Goal: Transaction & Acquisition: Purchase product/service

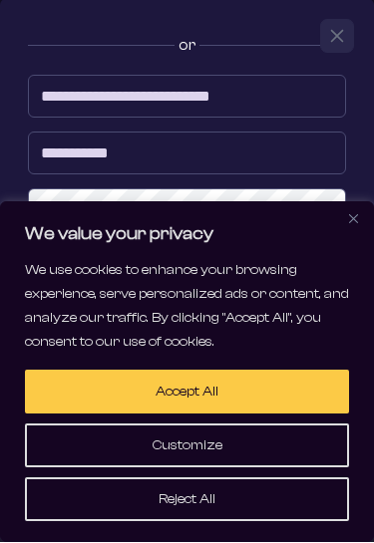
scroll to position [327, 0]
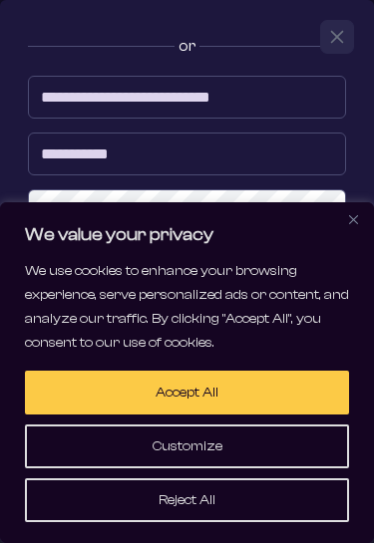
click at [274, 158] on input "**********" at bounding box center [187, 154] width 318 height 43
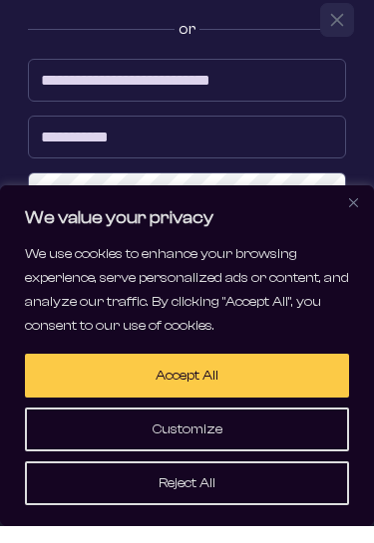
scroll to position [326, 0]
type input "*"
type input "*********"
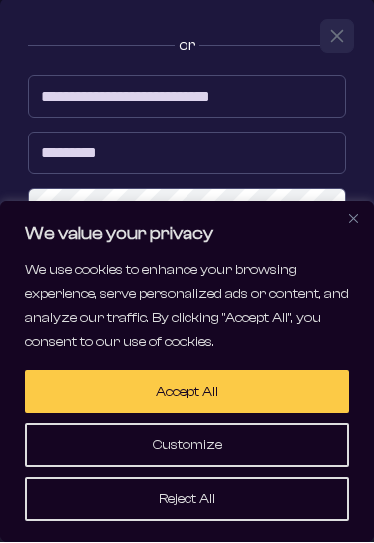
scroll to position [751, 0]
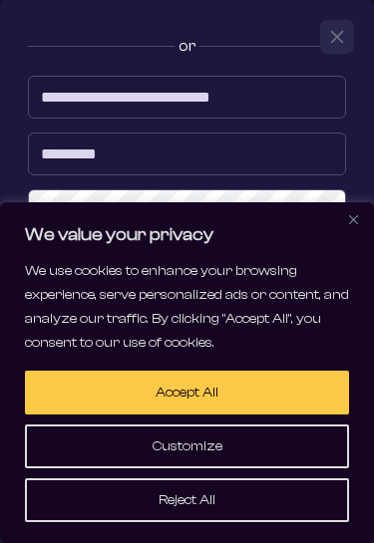
click at [354, 211] on button "Close" at bounding box center [353, 219] width 24 height 24
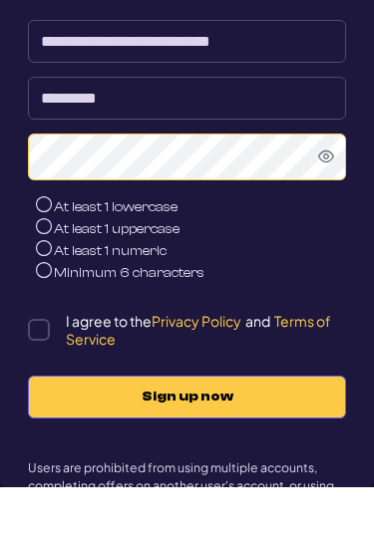
scroll to position [806, 0]
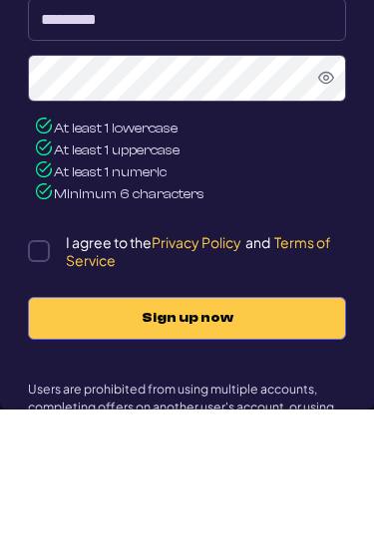
click at [20, 265] on div "**********" at bounding box center [187, 255] width 346 height 651
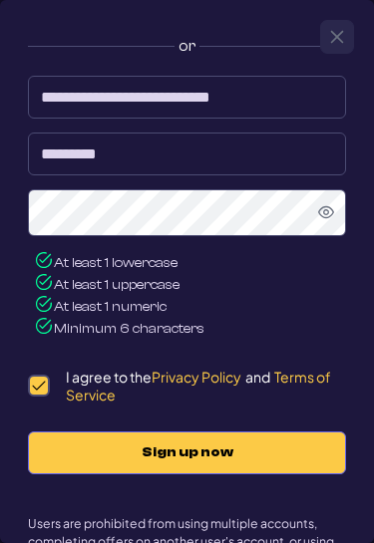
click at [192, 457] on span "Sign up now" at bounding box center [187, 452] width 276 height 17
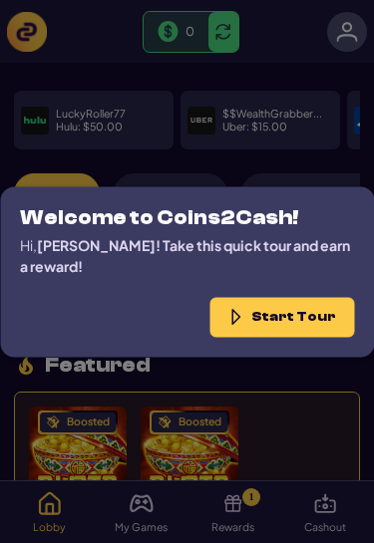
click at [292, 331] on button "Start Tour" at bounding box center [281, 317] width 145 height 40
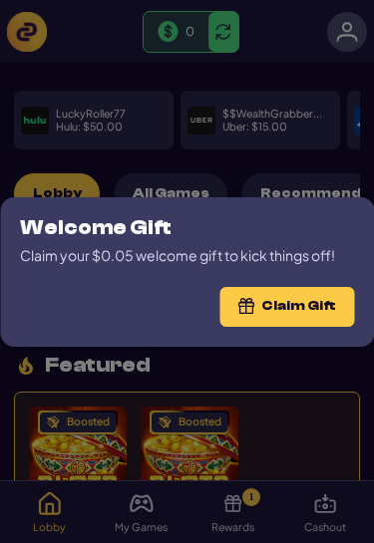
click at [291, 310] on button "Claim Gift" at bounding box center [286, 307] width 135 height 40
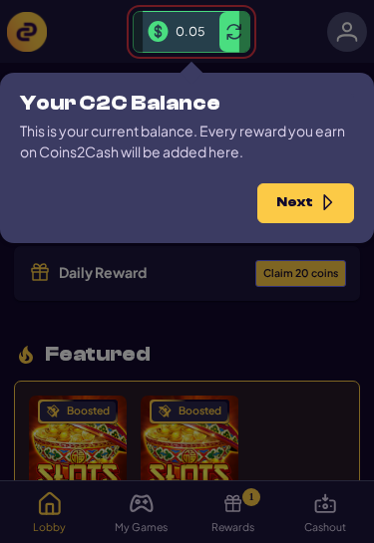
click at [329, 201] on icon "button" at bounding box center [328, 202] width 16 height 17
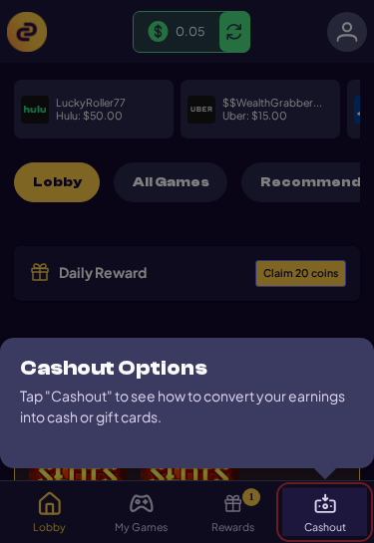
click at [328, 508] on img at bounding box center [325, 503] width 24 height 24
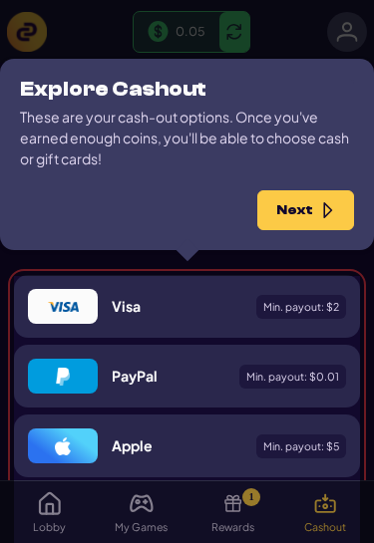
click at [329, 204] on icon "button" at bounding box center [328, 210] width 16 height 17
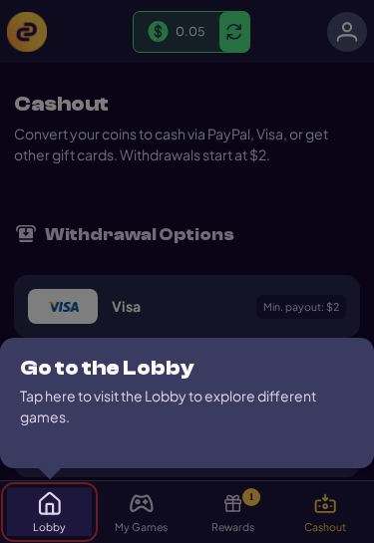
click at [53, 504] on img at bounding box center [50, 503] width 24 height 24
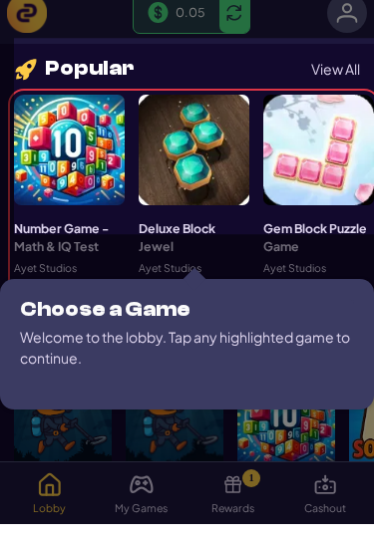
scroll to position [876, 0]
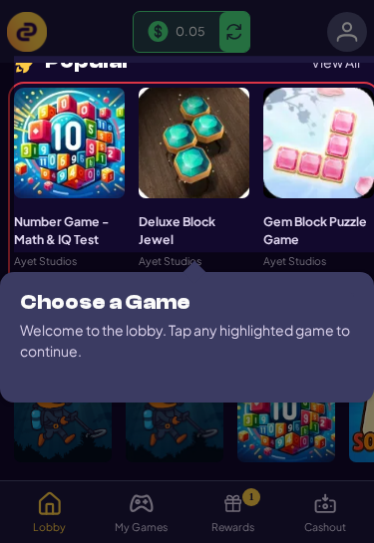
click at [235, 542] on icon at bounding box center [187, 310] width 374 height 620
click at [184, 118] on div at bounding box center [194, 143] width 111 height 111
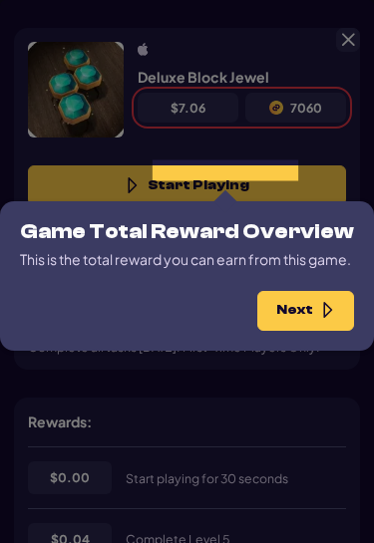
scroll to position [100, 0]
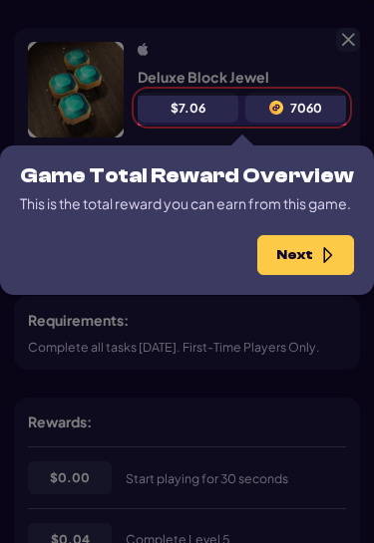
click at [309, 275] on button "Next" at bounding box center [305, 255] width 97 height 40
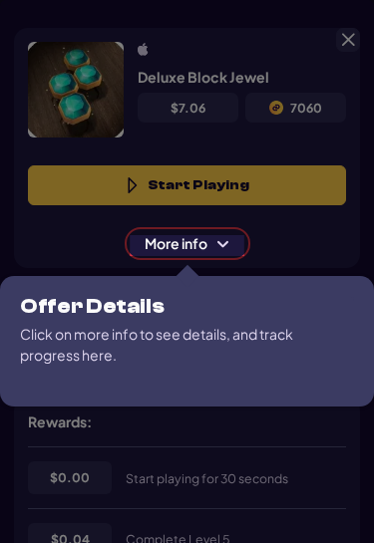
click at [213, 254] on span "More info" at bounding box center [188, 243] width 114 height 21
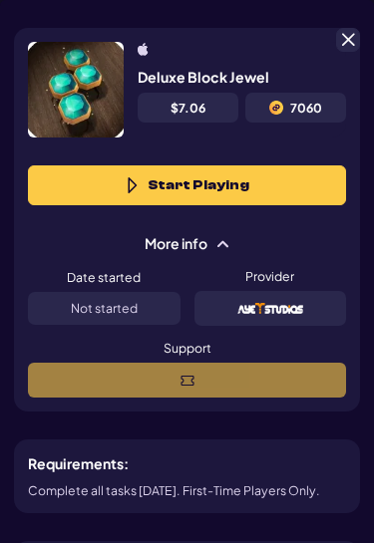
click at [219, 247] on span at bounding box center [222, 244] width 16 height 16
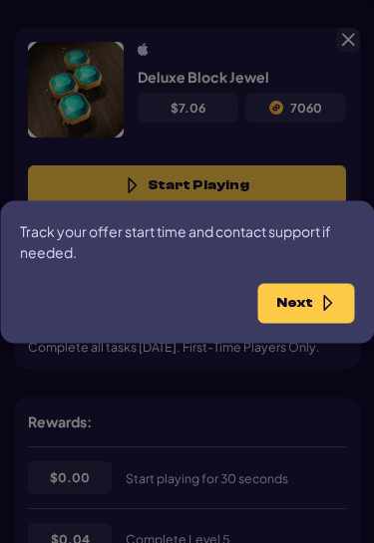
click at [320, 312] on icon "button" at bounding box center [328, 303] width 16 height 17
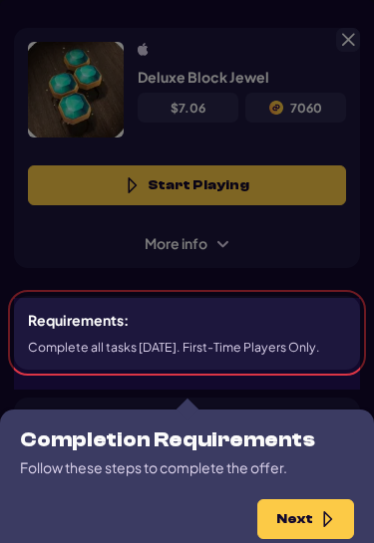
scroll to position [298, 0]
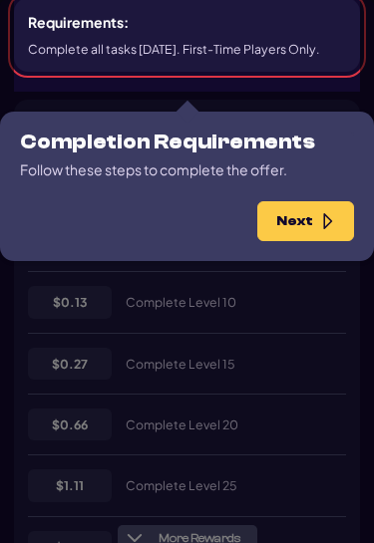
click at [324, 222] on icon "button" at bounding box center [328, 221] width 16 height 17
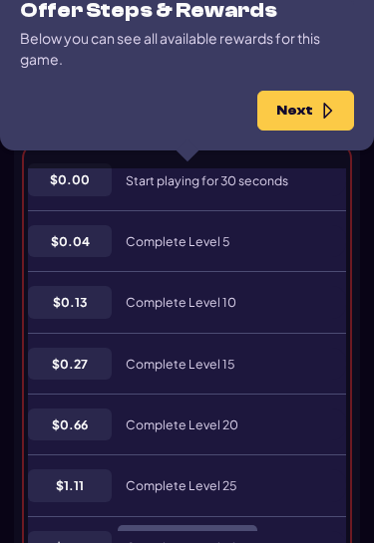
click at [308, 120] on button "Next" at bounding box center [305, 111] width 97 height 40
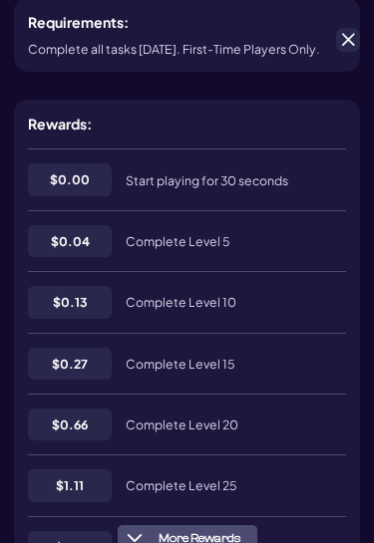
scroll to position [137, 0]
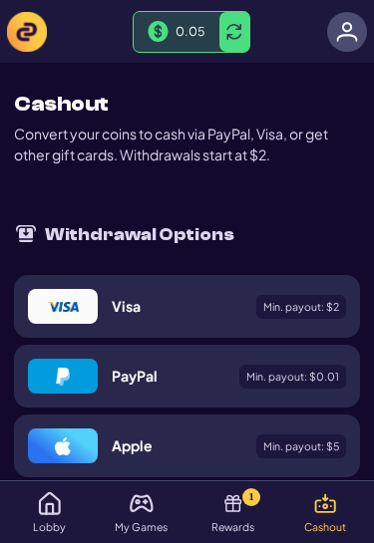
click at [135, 514] on img at bounding box center [142, 503] width 24 height 24
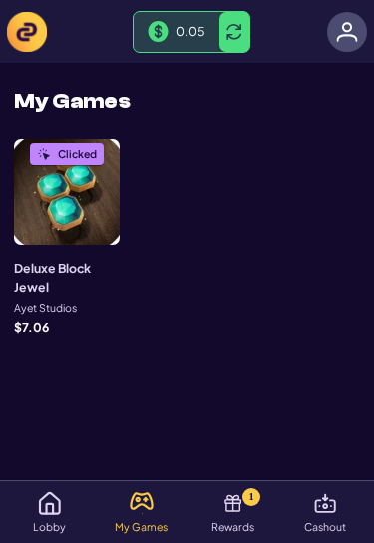
click at [38, 512] on img at bounding box center [50, 503] width 24 height 24
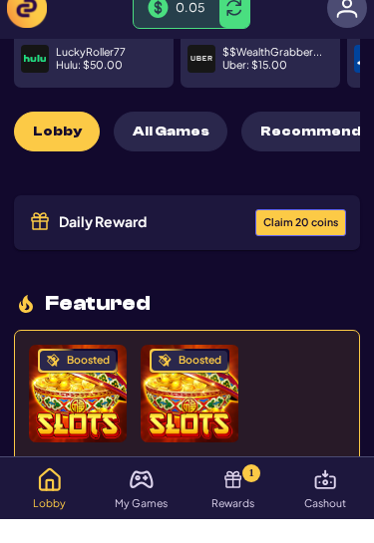
scroll to position [62, 0]
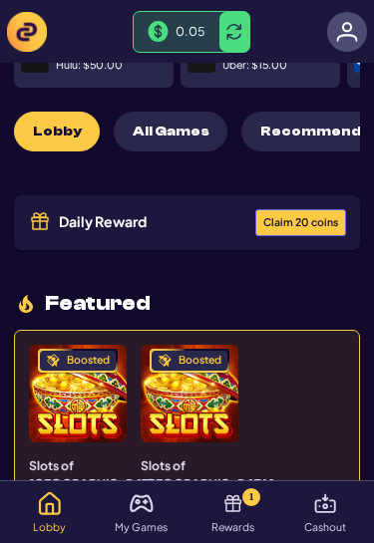
click at [325, 222] on button "Claim 20 coins" at bounding box center [300, 222] width 91 height 27
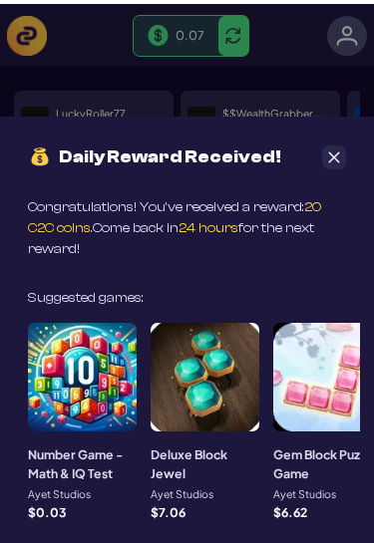
scroll to position [0, 0]
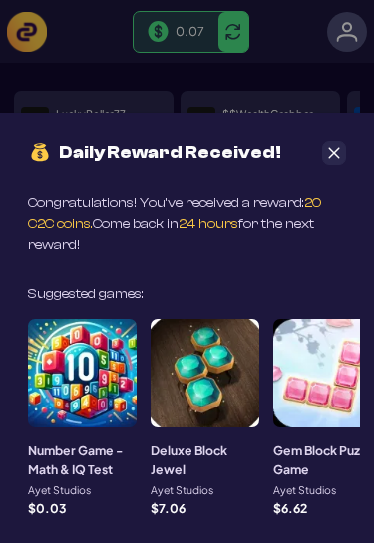
click at [333, 153] on icon "Close" at bounding box center [334, 152] width 11 height 11
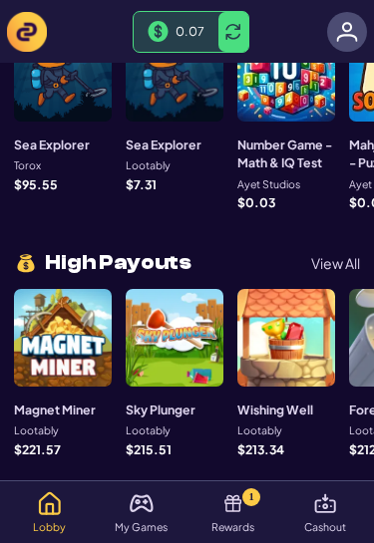
scroll to position [1356, 0]
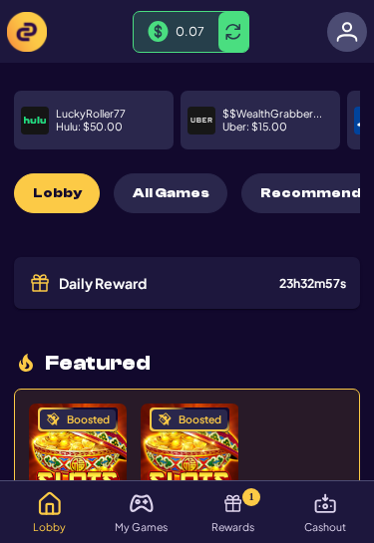
click at [338, 26] on img at bounding box center [347, 32] width 22 height 22
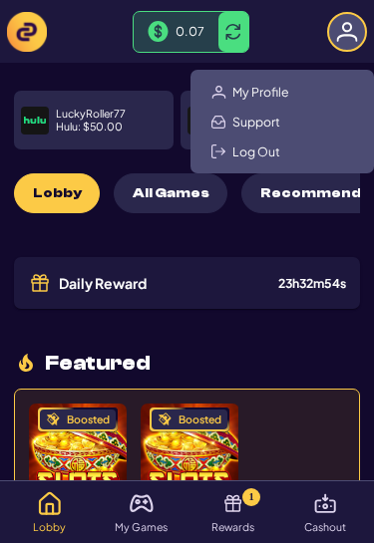
click at [316, 97] on div "My Profile Support Log Out" at bounding box center [281, 122] width 183 height 104
click at [279, 89] on span "My Profile" at bounding box center [260, 92] width 57 height 16
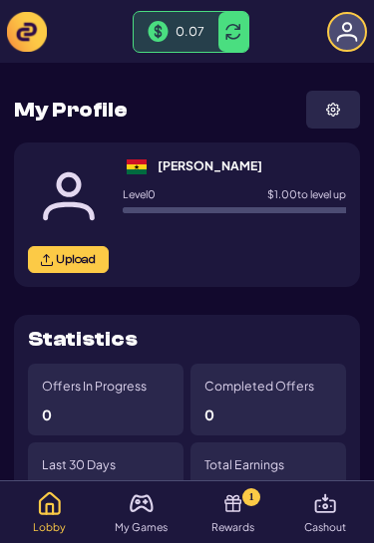
click at [102, 254] on button "Upload" at bounding box center [68, 259] width 81 height 27
click at [350, 29] on img at bounding box center [347, 32] width 22 height 22
click at [339, 34] on img at bounding box center [347, 32] width 22 height 22
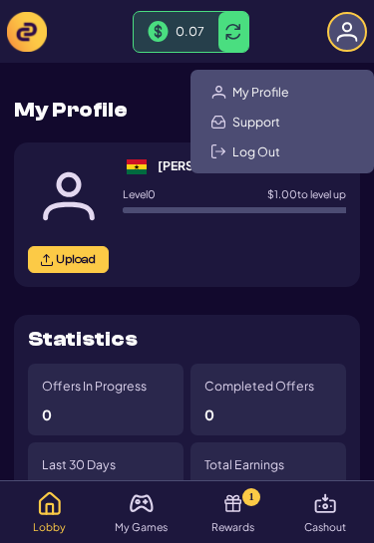
click at [273, 95] on span "My Profile" at bounding box center [260, 92] width 57 height 16
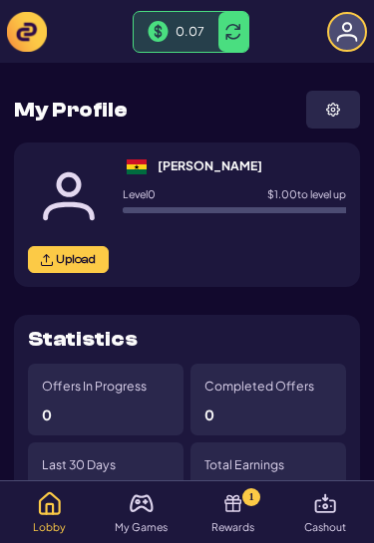
click at [90, 251] on button "Upload" at bounding box center [68, 259] width 81 height 27
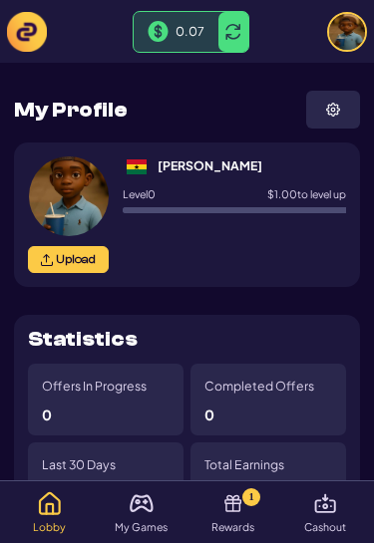
click at [334, 503] on img at bounding box center [325, 503] width 24 height 24
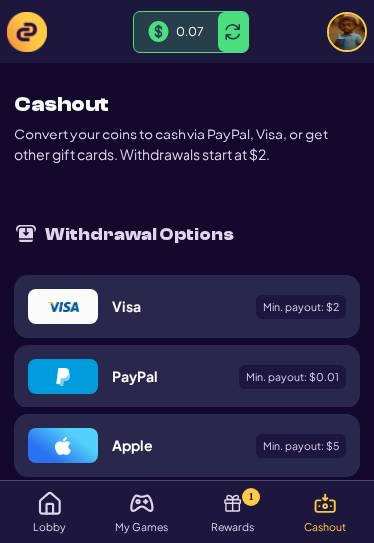
click at [248, 496] on span "1" at bounding box center [250, 496] width 5 height 21
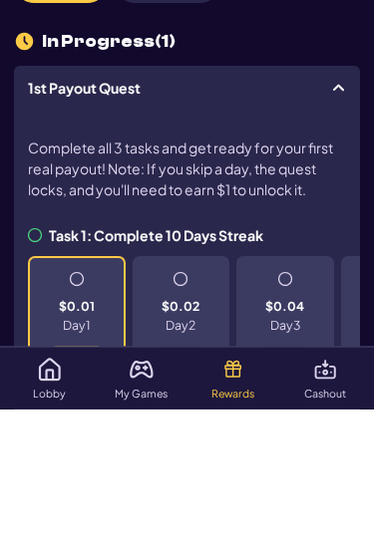
scroll to position [162, 0]
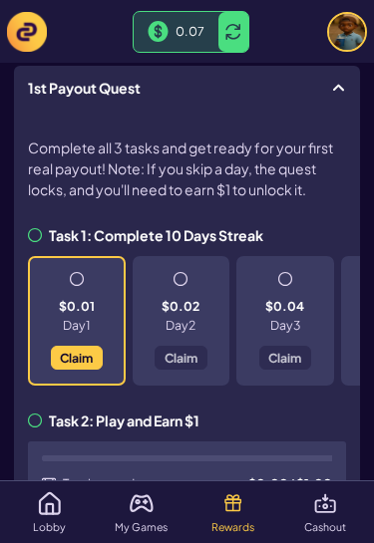
click at [89, 357] on span "Claim" at bounding box center [76, 358] width 33 height 12
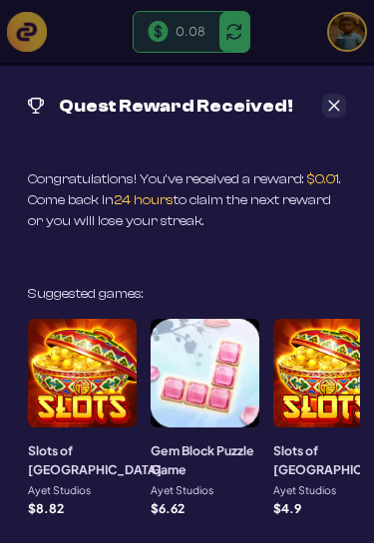
scroll to position [135, 0]
click at [342, 110] on button "Close" at bounding box center [334, 106] width 24 height 24
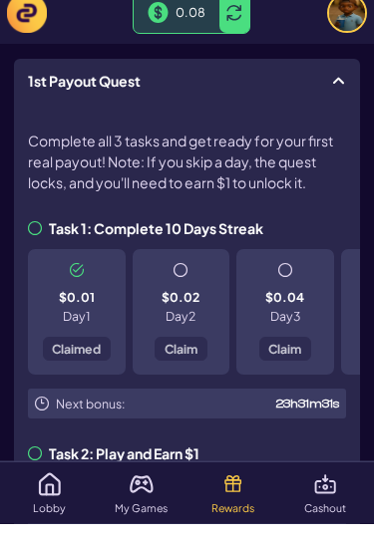
scroll to position [457, 0]
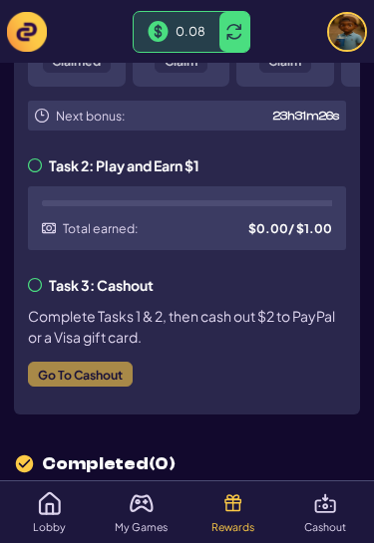
click at [122, 371] on div "Task 3: Cashout Complete Tasks 1 & 2, then cash out $2 to PayPal or a Visa gift…" at bounding box center [187, 339] width 318 height 123
click at [113, 375] on div "Task 3: Cashout Complete Tasks 1 & 2, then cash out $2 to PayPal or a Visa gift…" at bounding box center [187, 339] width 318 height 123
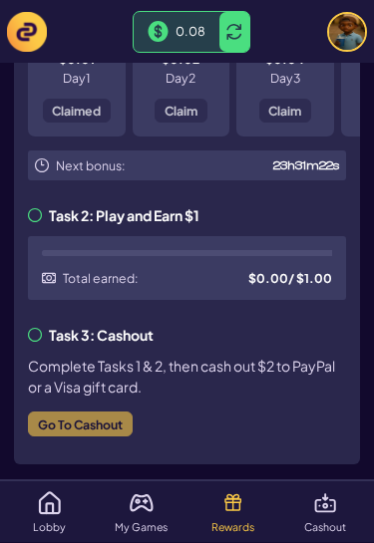
scroll to position [408, 0]
click at [317, 533] on p "Cashout" at bounding box center [325, 527] width 42 height 11
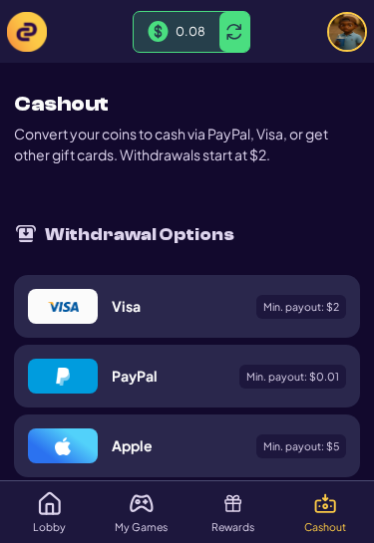
click at [312, 376] on span "Min. payout: $ 0.01" at bounding box center [292, 377] width 93 height 11
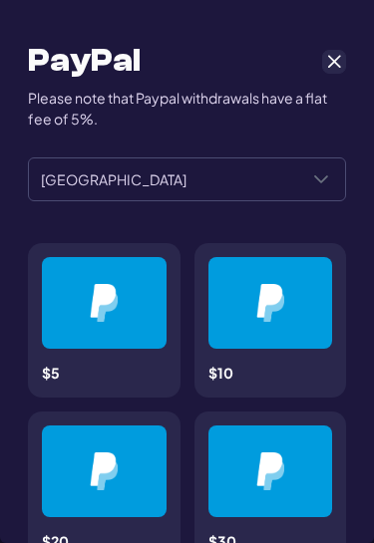
click at [294, 183] on span "[GEOGRAPHIC_DATA]" at bounding box center [163, 179] width 268 height 42
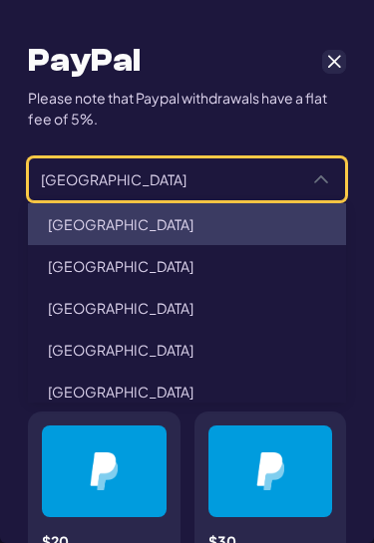
click at [266, 483] on img at bounding box center [270, 470] width 28 height 37
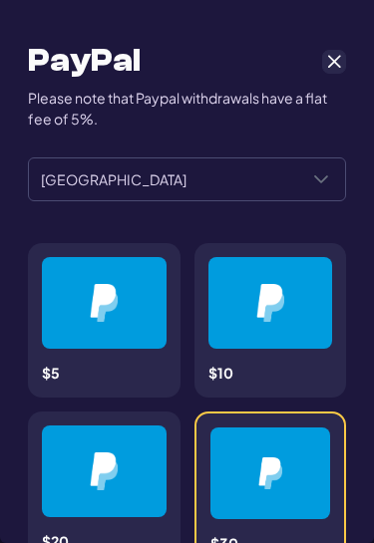
click at [107, 314] on img at bounding box center [104, 302] width 28 height 37
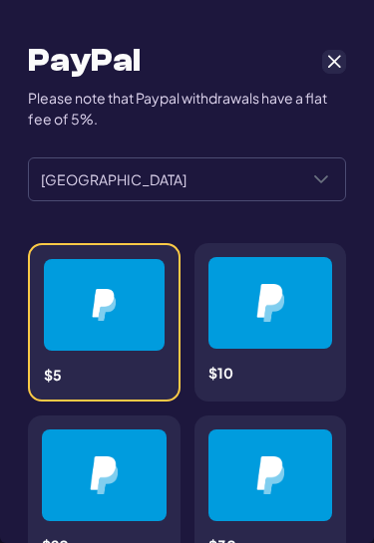
click at [109, 320] on img at bounding box center [104, 305] width 24 height 32
click at [112, 308] on img at bounding box center [104, 305] width 24 height 32
click at [110, 302] on img at bounding box center [104, 305] width 24 height 32
click at [109, 302] on img at bounding box center [104, 305] width 24 height 32
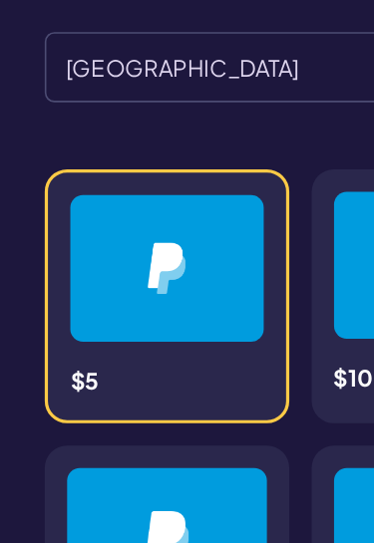
click at [89, 259] on div at bounding box center [104, 305] width 121 height 92
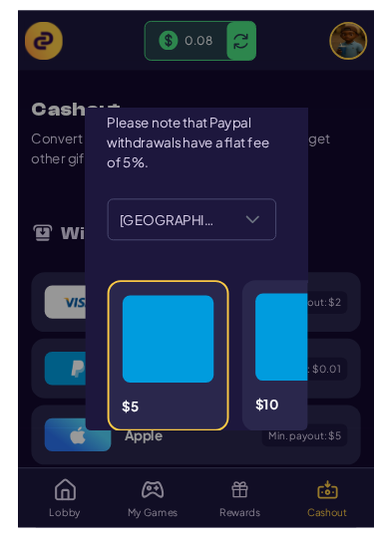
scroll to position [13, 0]
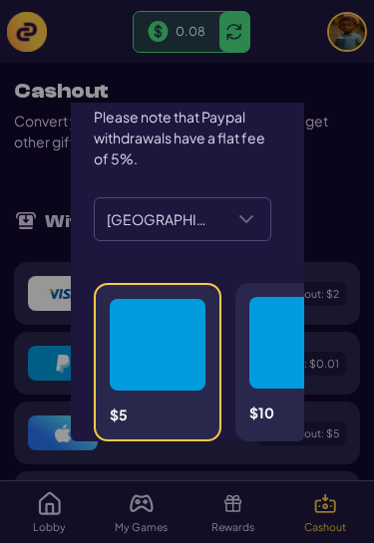
click at [275, 364] on div at bounding box center [297, 343] width 96 height 92
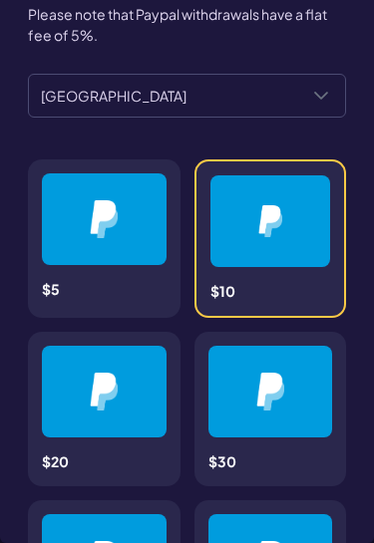
scroll to position [84, 0]
click at [262, 248] on div at bounding box center [270, 221] width 25 height 64
click at [265, 286] on div "$10" at bounding box center [270, 238] width 152 height 158
click at [90, 409] on img at bounding box center [104, 391] width 28 height 37
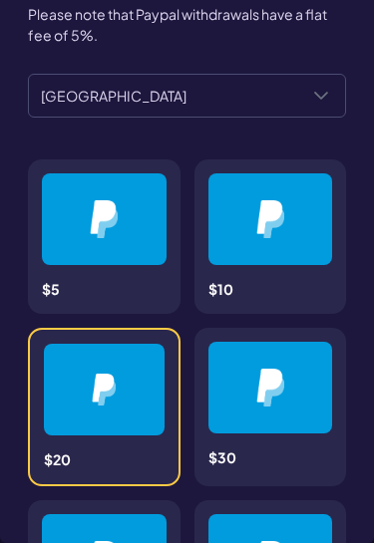
click at [125, 416] on div at bounding box center [104, 390] width 121 height 92
click at [306, 391] on div at bounding box center [270, 388] width 125 height 92
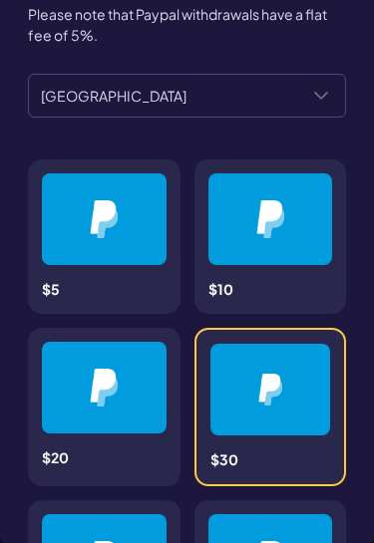
click at [263, 422] on div at bounding box center [270, 390] width 25 height 64
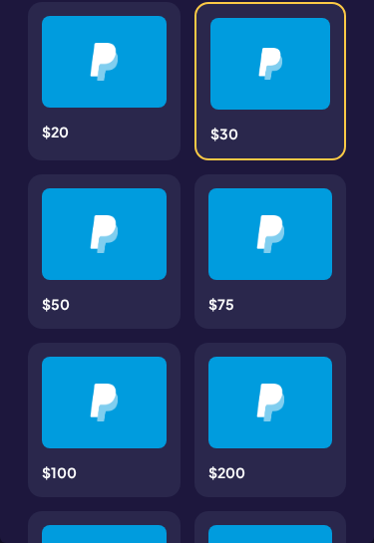
scroll to position [397, 0]
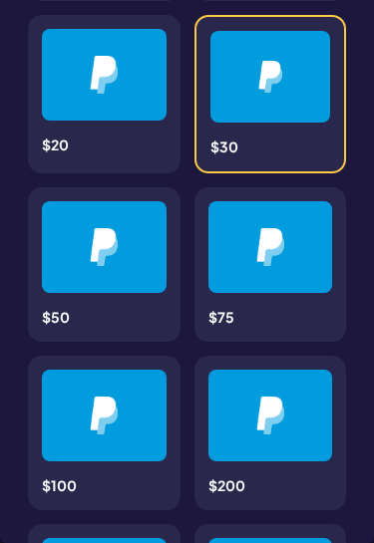
click at [106, 264] on img at bounding box center [104, 246] width 28 height 37
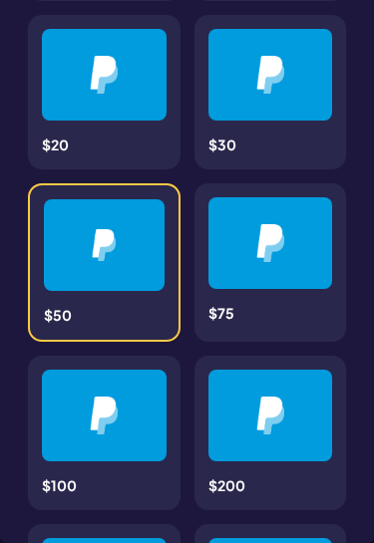
click at [260, 261] on img at bounding box center [270, 242] width 28 height 37
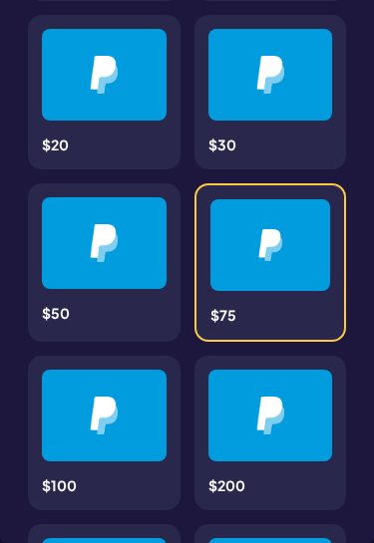
click at [271, 302] on div "$75" at bounding box center [270, 262] width 152 height 158
click at [102, 417] on img at bounding box center [104, 415] width 28 height 37
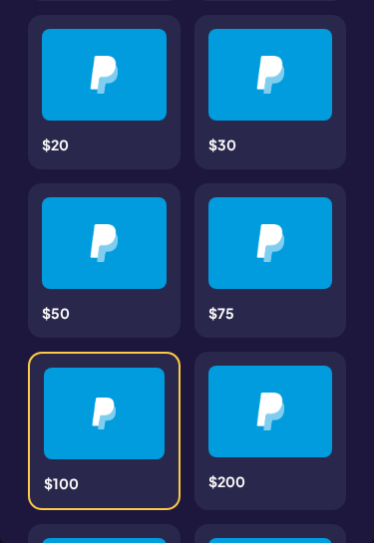
click at [262, 438] on div at bounding box center [270, 412] width 29 height 64
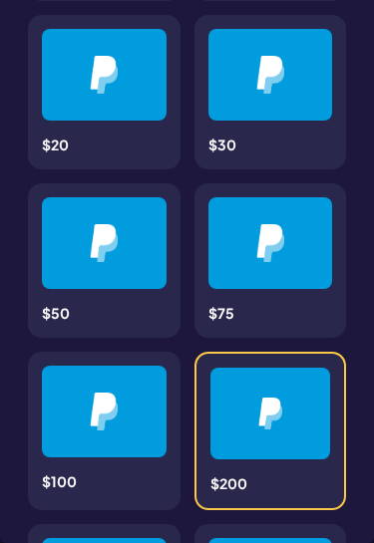
click at [260, 426] on img at bounding box center [270, 414] width 24 height 32
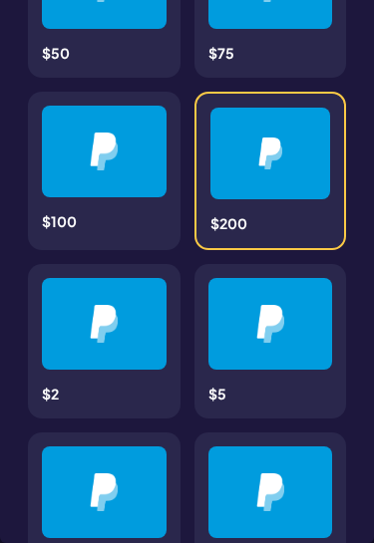
scroll to position [693, 0]
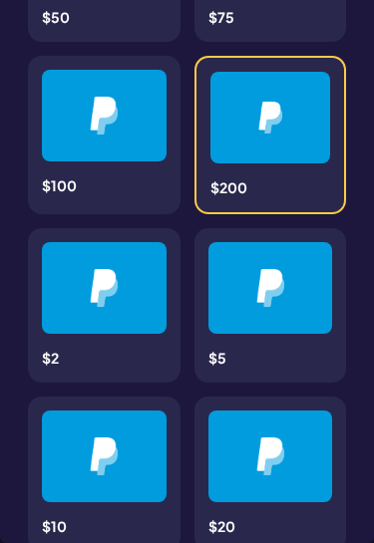
click at [110, 324] on div at bounding box center [104, 288] width 125 height 92
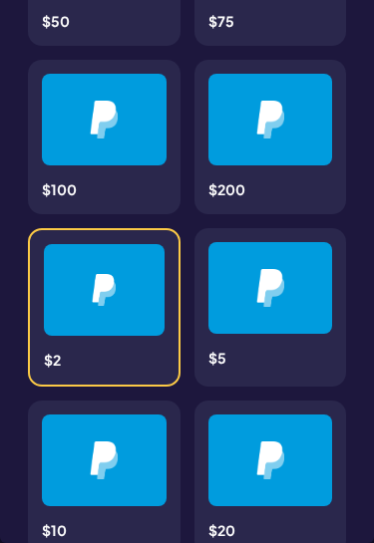
click at [282, 348] on div "$5" at bounding box center [270, 307] width 152 height 158
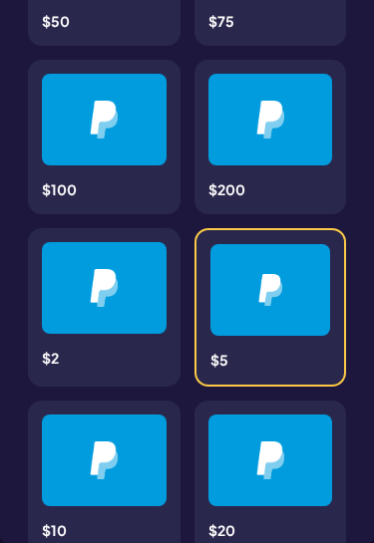
click at [114, 447] on img at bounding box center [104, 459] width 28 height 37
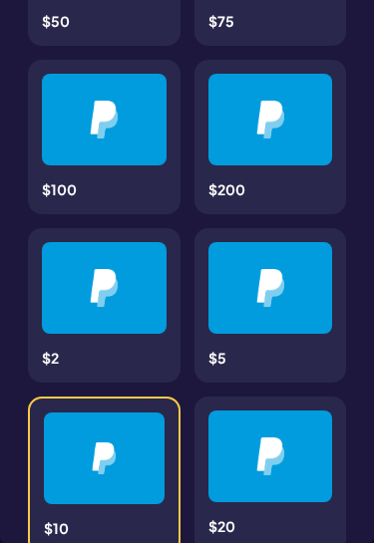
click at [254, 466] on div at bounding box center [270, 457] width 125 height 92
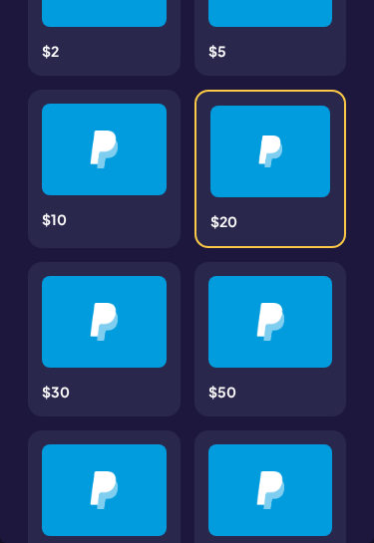
scroll to position [1004, 0]
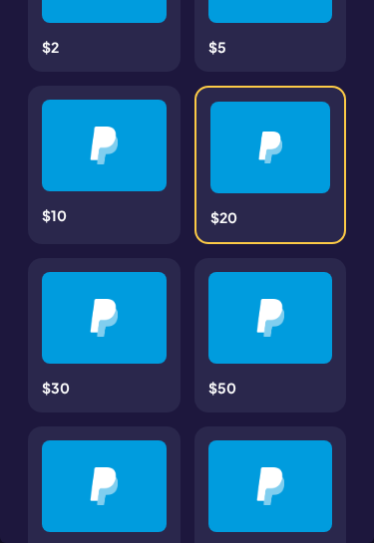
click at [106, 319] on img at bounding box center [104, 317] width 28 height 37
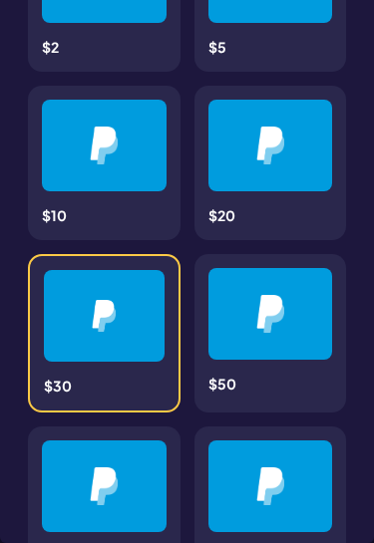
click at [296, 350] on div at bounding box center [270, 314] width 125 height 92
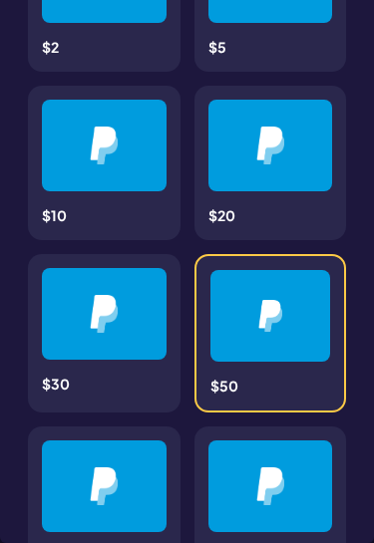
click at [109, 480] on img at bounding box center [104, 485] width 28 height 37
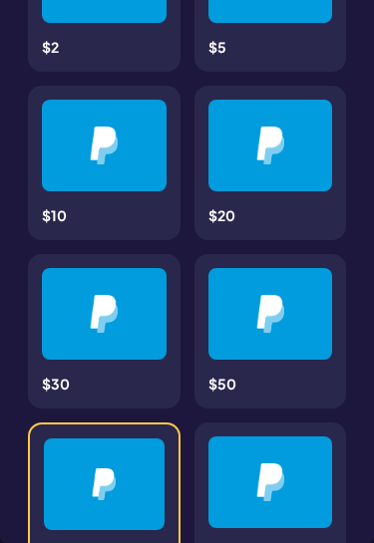
click at [271, 481] on img at bounding box center [270, 481] width 28 height 37
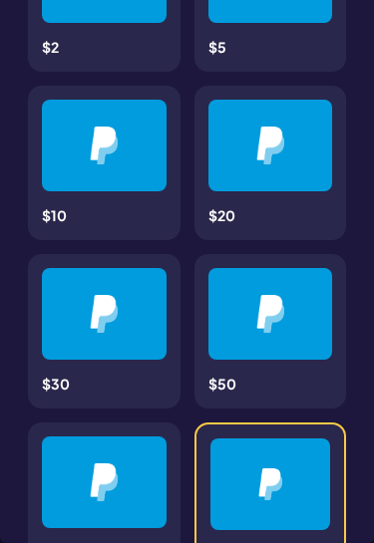
click at [263, 483] on img at bounding box center [270, 484] width 24 height 32
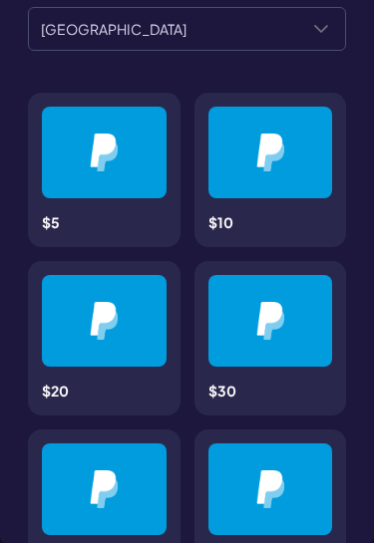
scroll to position [140, 0]
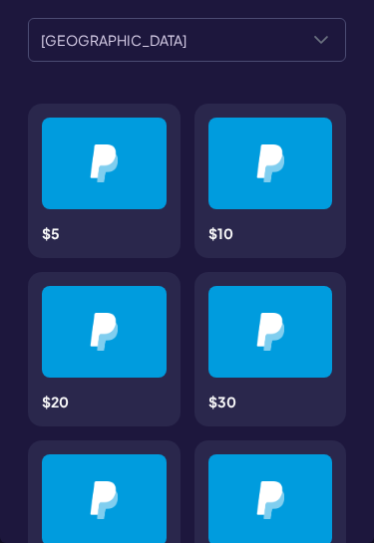
click at [104, 174] on img at bounding box center [104, 163] width 28 height 37
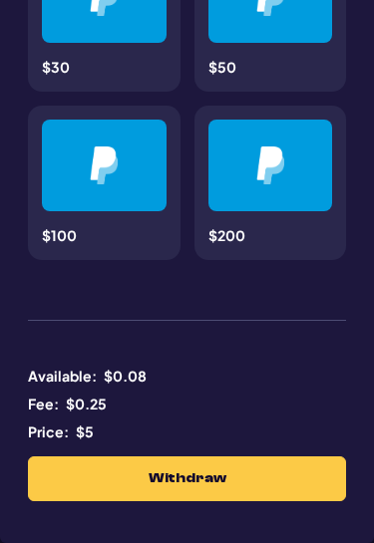
scroll to position [1328, 0]
click at [219, 479] on span "Withdraw" at bounding box center [187, 478] width 78 height 17
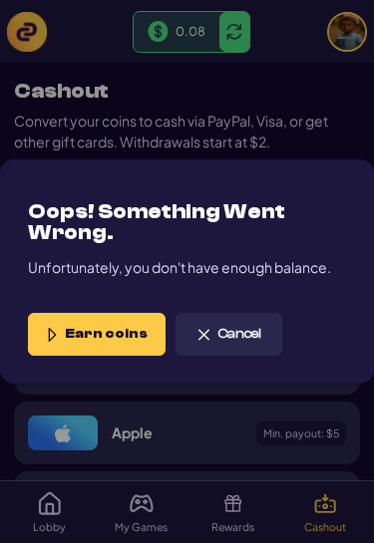
click at [125, 334] on span "Earn coins" at bounding box center [106, 334] width 83 height 17
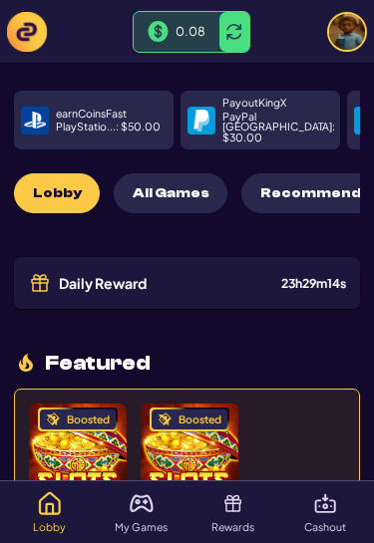
click at [245, 131] on div "PayoutKingX PayPal [GEOGRAPHIC_DATA] : $ 30.00" at bounding box center [259, 120] width 159 height 59
click at [250, 113] on p "PayPal [GEOGRAPHIC_DATA] : $ 30.00" at bounding box center [278, 128] width 113 height 32
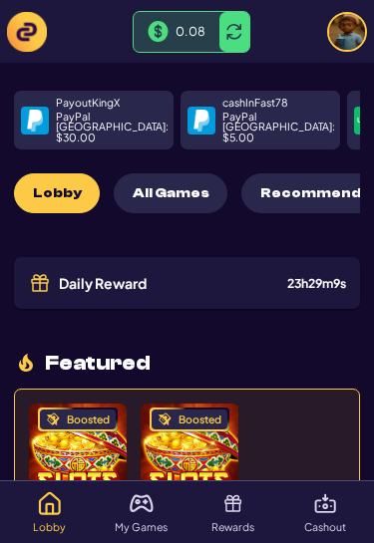
click at [113, 125] on p "PayPal [GEOGRAPHIC_DATA] : $ 30.00" at bounding box center [112, 128] width 113 height 32
click at [94, 107] on p "PayoutKingX" at bounding box center [88, 103] width 64 height 11
click at [191, 190] on span "All Games" at bounding box center [171, 193] width 77 height 17
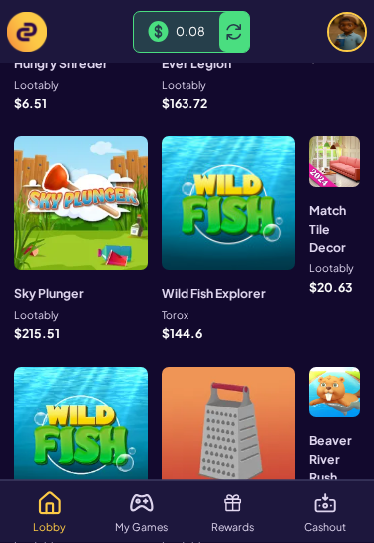
scroll to position [1178, 0]
